Goal: Information Seeking & Learning: Compare options

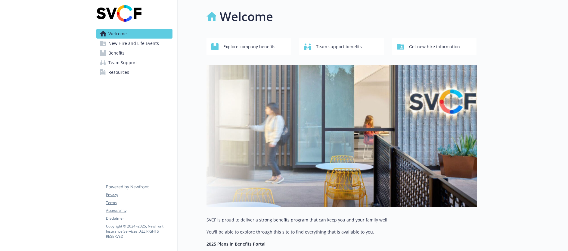
click at [123, 74] on span "Resources" at bounding box center [118, 72] width 21 height 10
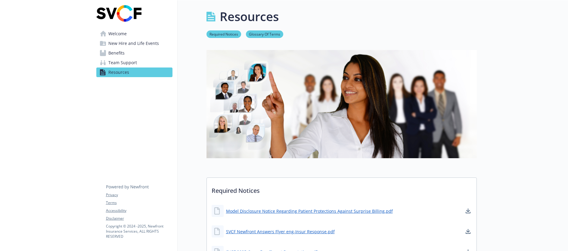
click at [122, 52] on span "Benefits" at bounding box center [116, 53] width 16 height 10
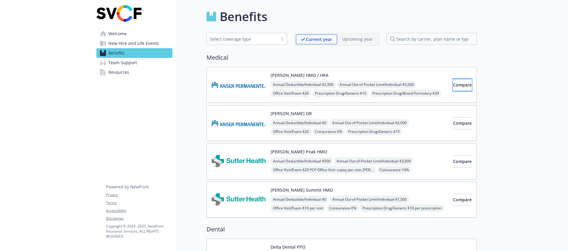
click at [453, 84] on span "Compare" at bounding box center [462, 85] width 19 height 6
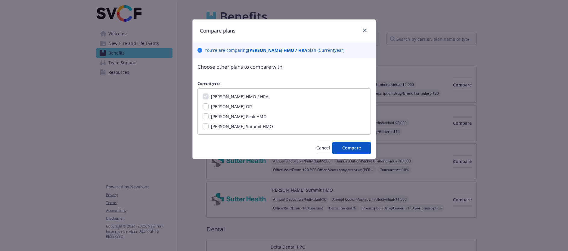
click at [241, 116] on span "[PERSON_NAME] Peak HMO" at bounding box center [239, 117] width 56 height 6
click at [209, 116] on input "[PERSON_NAME] Peak HMO" at bounding box center [206, 116] width 6 height 6
checkbox input "true"
click at [349, 147] on span "Compare" at bounding box center [351, 148] width 19 height 6
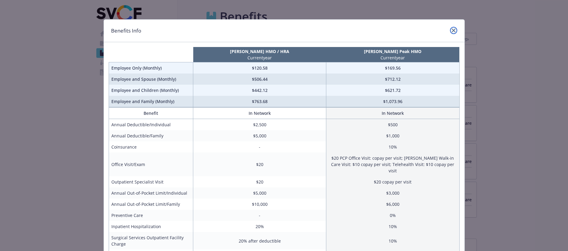
click at [452, 30] on icon "close" at bounding box center [454, 31] width 4 height 4
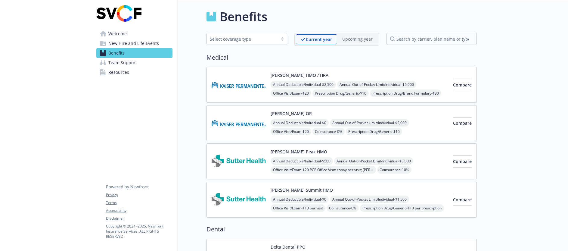
click at [396, 97] on div "Annual Deductible/Individual - $2,500 Annual Out-of-Pocket Limit/Individual - $…" at bounding box center [360, 93] width 178 height 25
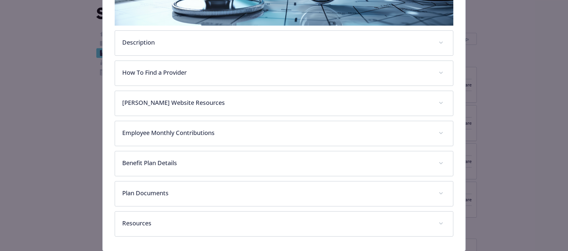
scroll to position [147, 0]
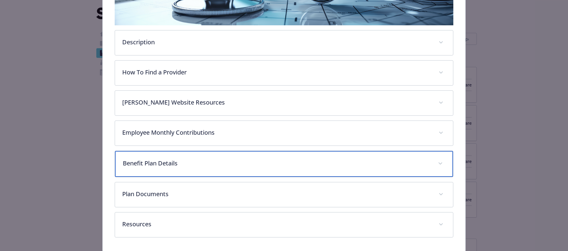
click at [328, 165] on p "Benefit Plan Details" at bounding box center [277, 163] width 308 height 9
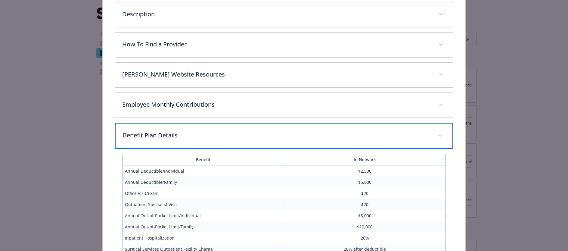
scroll to position [175, 0]
